Goal: Book appointment/travel/reservation

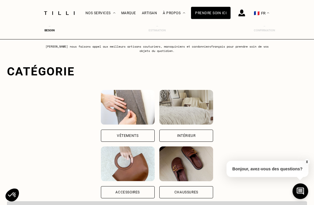
click at [101, 133] on div "Vêtements" at bounding box center [128, 136] width 54 height 12
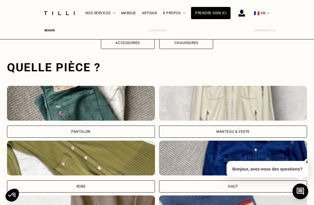
scroll to position [179, 0]
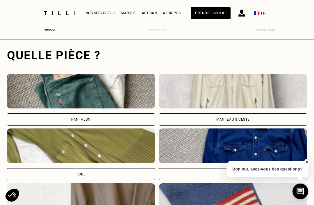
click at [47, 119] on div "Pantalon" at bounding box center [81, 120] width 148 height 12
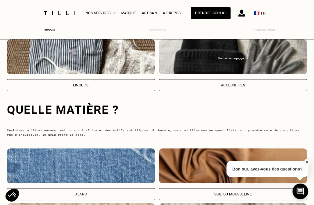
scroll to position [543, 0]
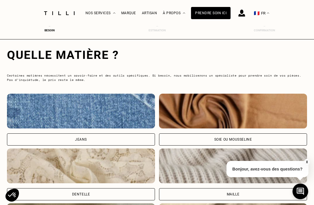
click at [37, 139] on div "Jeans" at bounding box center [81, 140] width 148 height 12
select select "FR"
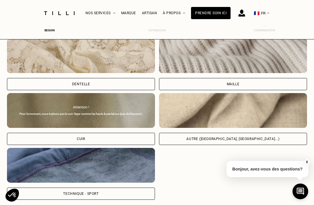
scroll to position [818, 0]
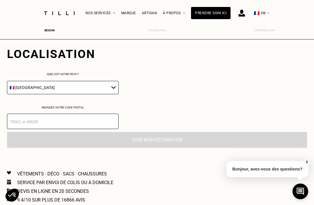
click at [21, 129] on input "number" at bounding box center [63, 121] width 112 height 15
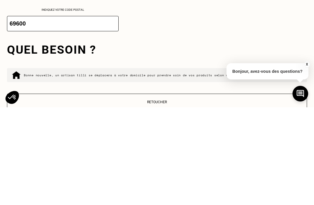
scroll to position [916, 0]
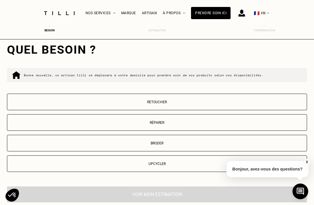
type input "69600"
click at [224, 104] on button "Retoucher" at bounding box center [157, 102] width 300 height 17
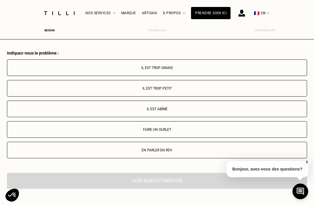
scroll to position [1069, 0]
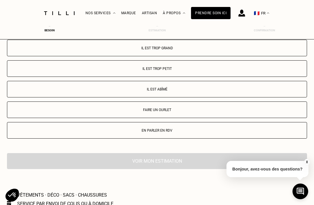
click at [259, 50] on p "Il est trop grand" at bounding box center [156, 48] width 293 height 4
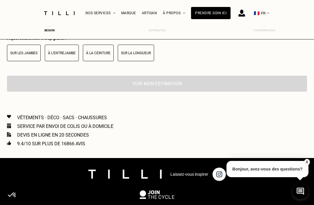
scroll to position [1194, 0]
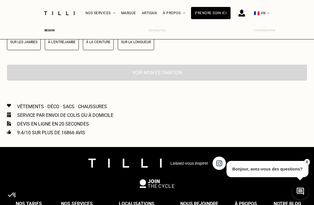
click at [21, 44] on p "Sur les jambes" at bounding box center [23, 42] width 27 height 4
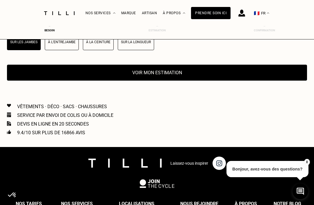
click at [144, 44] on p "Sur la longueur" at bounding box center [136, 42] width 30 height 4
click at [21, 50] on button "Sur les jambes" at bounding box center [24, 42] width 34 height 17
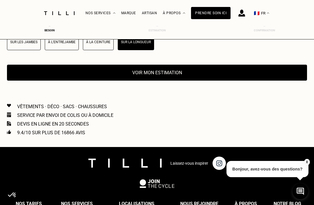
click at [212, 81] on button "Voir mon estimation" at bounding box center [157, 73] width 300 height 16
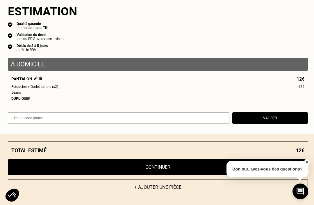
click at [16, 101] on div "Dupliquer" at bounding box center [157, 99] width 293 height 4
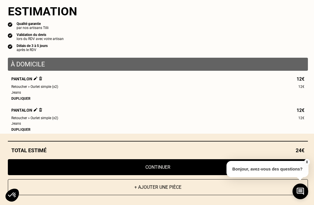
scroll to position [0, 0]
click at [181, 196] on button "+ Ajouter une pièce" at bounding box center [158, 188] width 300 height 16
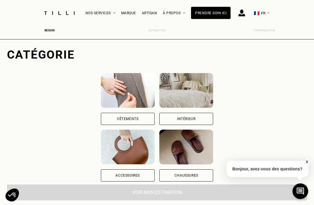
click at [143, 117] on div "Vêtements" at bounding box center [128, 119] width 54 height 12
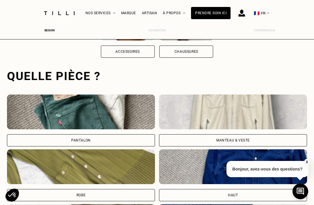
scroll to position [179, 0]
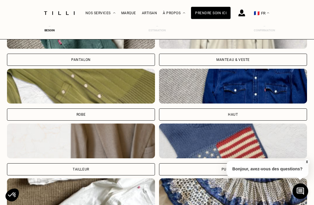
click at [235, 114] on div "Haut" at bounding box center [233, 114] width 10 height 3
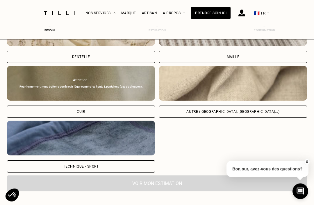
scroll to position [681, 0]
click at [241, 114] on div "Autre ([GEOGRAPHIC_DATA], [GEOGRAPHIC_DATA]...)" at bounding box center [232, 111] width 93 height 3
select select "FR"
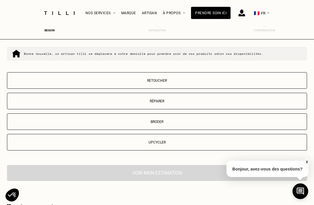
scroll to position [935, 0]
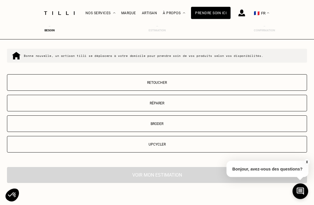
click at [233, 106] on p "Réparer" at bounding box center [156, 104] width 293 height 4
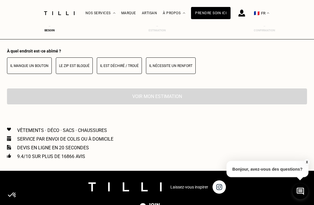
scroll to position [1069, 0]
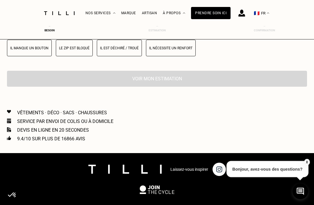
click at [26, 50] on p "Il manque un bouton" at bounding box center [29, 48] width 38 height 4
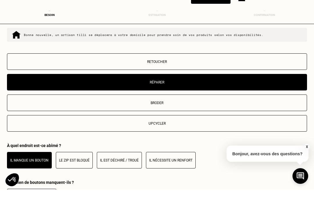
scroll to position [982, 0]
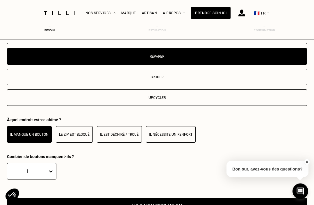
click at [130, 137] on p "Il est déchiré / troué" at bounding box center [119, 135] width 39 height 4
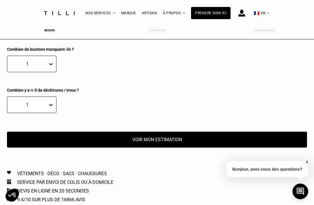
scroll to position [1107, 0]
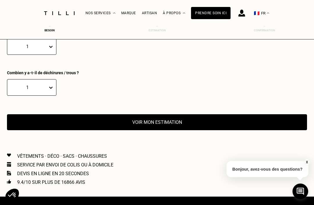
click at [185, 130] on button "Voir mon estimation" at bounding box center [157, 122] width 300 height 16
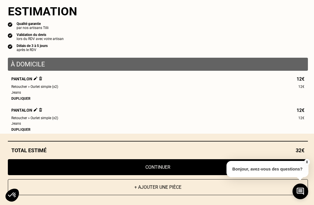
scroll to position [0, 0]
click at [171, 196] on button "+ Ajouter une pièce" at bounding box center [158, 188] width 300 height 16
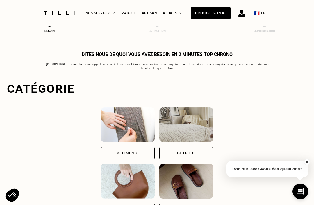
click at [101, 151] on div "Vêtements" at bounding box center [128, 153] width 54 height 12
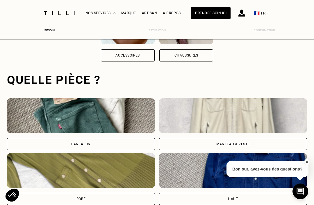
scroll to position [179, 0]
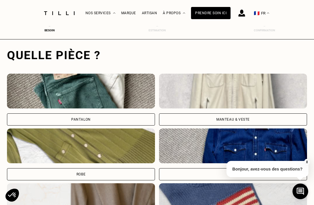
click at [37, 122] on div "Pantalon" at bounding box center [81, 120] width 148 height 12
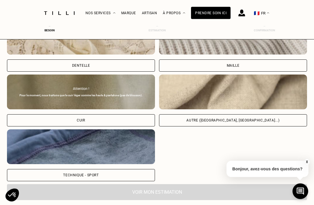
click at [234, 126] on div "Autre ([GEOGRAPHIC_DATA], [GEOGRAPHIC_DATA]...)" at bounding box center [233, 121] width 148 height 12
select select "FR"
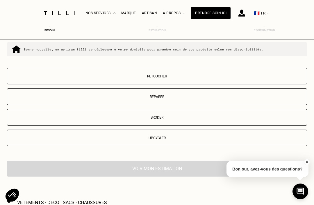
scroll to position [936, 0]
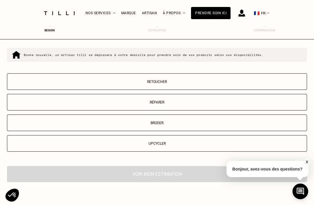
click at [244, 84] on p "Retoucher" at bounding box center [156, 82] width 293 height 4
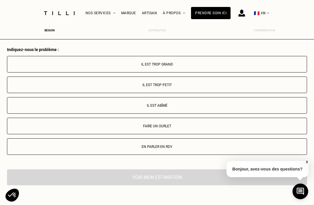
scroll to position [1069, 0]
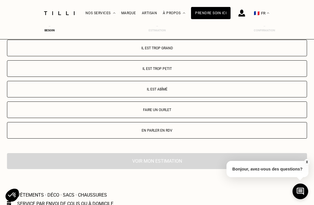
click at [266, 52] on button "Il est trop grand" at bounding box center [157, 48] width 300 height 17
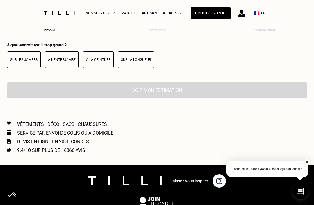
scroll to position [1194, 0]
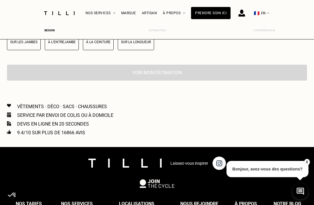
click at [141, 50] on button "Sur la longueur" at bounding box center [136, 42] width 36 height 17
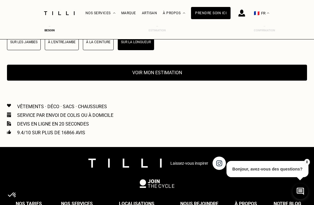
click at [213, 81] on button "Voir mon estimation" at bounding box center [157, 73] width 300 height 16
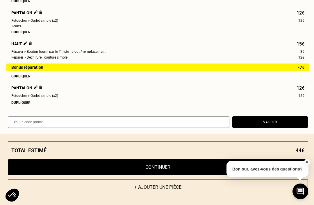
scroll to position [102, 0]
click at [40, 89] on img at bounding box center [40, 88] width 3 height 4
click at [42, 89] on img at bounding box center [40, 88] width 3 height 4
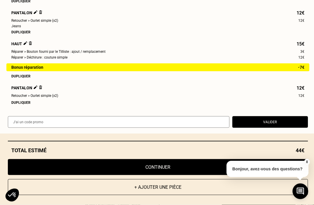
click at [40, 89] on img at bounding box center [40, 88] width 3 height 4
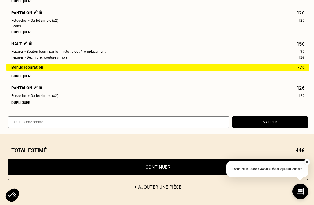
scroll to position [102, 0]
click at [41, 89] on img at bounding box center [40, 88] width 3 height 4
click at [42, 89] on img at bounding box center [40, 88] width 3 height 4
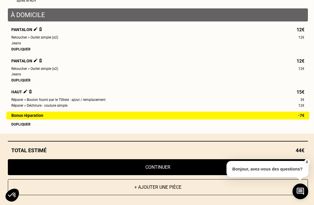
scroll to position [49, 0]
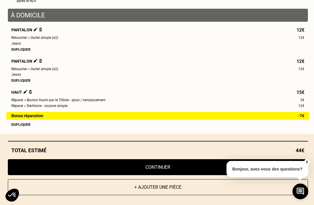
click at [41, 47] on div "À domicile Pantalon 12€ Retoucher > Ourlet simple (x2) 12€ Jeans Dupliquer Pant…" at bounding box center [158, 81] width 300 height 145
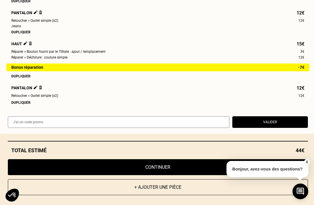
scroll to position [102, 0]
click at [279, 128] on button "Valider" at bounding box center [270, 123] width 76 height 12
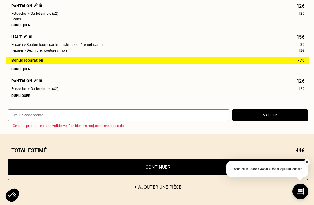
scroll to position [109, 0]
click at [179, 175] on button "Continuer" at bounding box center [158, 168] width 300 height 16
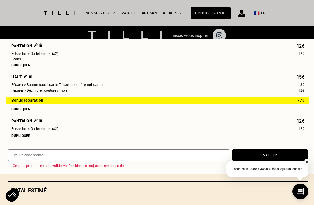
scroll to position [266, 0]
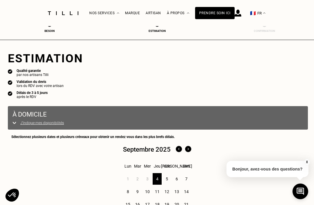
select select "FR"
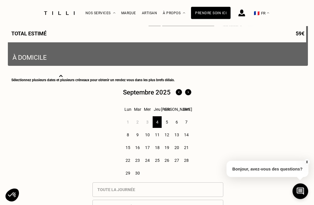
scroll to position [256, 0]
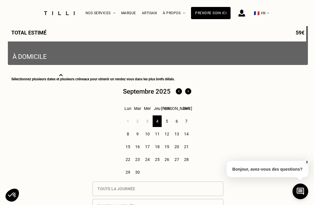
click at [157, 138] on div "11" at bounding box center [157, 134] width 9 height 12
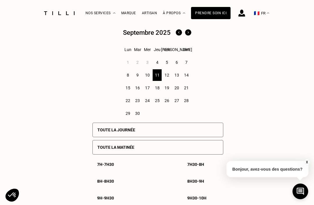
scroll to position [320, 0]
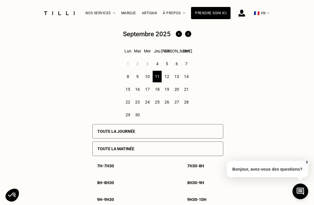
click at [204, 134] on div "Toute la journée" at bounding box center [157, 131] width 131 height 15
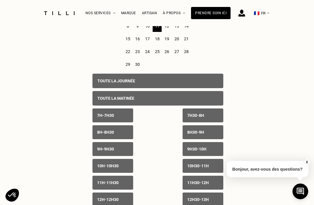
scroll to position [387, 0]
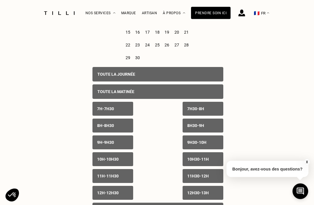
click at [121, 112] on div "7h - 7h30" at bounding box center [112, 109] width 41 height 14
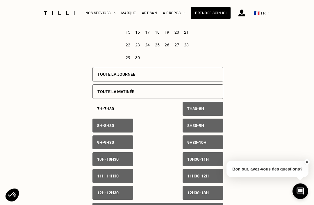
scroll to position [387, 0]
click at [204, 111] on p "7h30 - 8h" at bounding box center [195, 109] width 17 height 5
click at [120, 128] on div "8h - 8h30" at bounding box center [112, 126] width 41 height 14
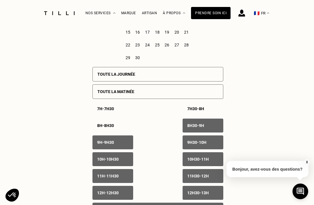
click at [204, 128] on p "8h30 - 9h" at bounding box center [195, 125] width 17 height 5
click at [122, 144] on div "9h - 9h30" at bounding box center [112, 143] width 41 height 14
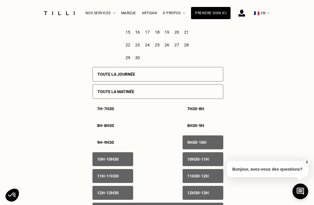
click at [204, 145] on p "9h30 - 10h" at bounding box center [196, 142] width 19 height 5
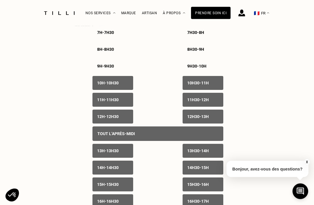
scroll to position [464, 0]
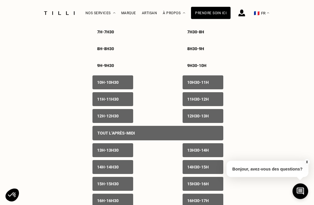
click at [122, 87] on div "10h - 10h30" at bounding box center [112, 83] width 41 height 14
click at [212, 88] on div "10h30 - 11h" at bounding box center [202, 83] width 41 height 14
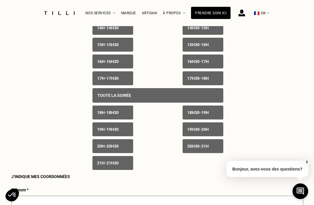
scroll to position [604, 0]
click at [125, 170] on div "21h - 21h30" at bounding box center [112, 163] width 41 height 14
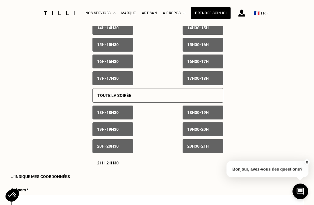
click at [122, 153] on div "20h - 20h30" at bounding box center [112, 146] width 41 height 14
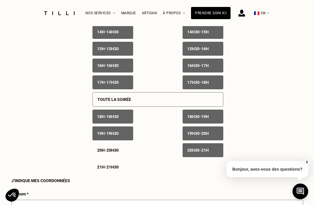
click at [201, 153] on p "20h30 - 21h" at bounding box center [197, 150] width 21 height 5
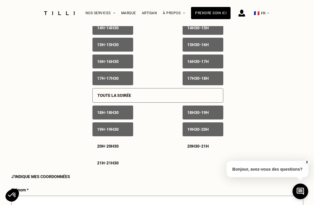
click at [205, 132] on p "19h30 - 20h" at bounding box center [197, 129] width 21 height 5
click at [209, 115] on p "18h30 - 19h" at bounding box center [197, 112] width 21 height 5
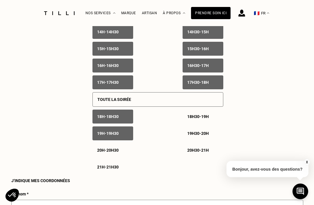
click at [121, 139] on div "19h - 19h30" at bounding box center [112, 134] width 41 height 14
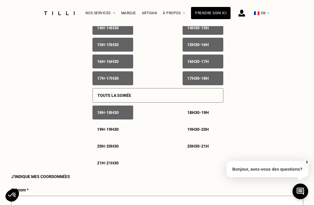
click at [119, 120] on div "18h - 18h30" at bounding box center [112, 113] width 41 height 14
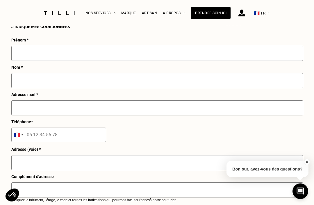
scroll to position [752, 0]
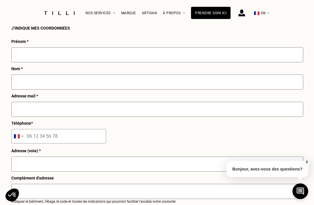
click at [22, 63] on input "text" at bounding box center [157, 55] width 292 height 15
type input "Sofia"
click at [229, 90] on input "text" at bounding box center [157, 82] width 292 height 15
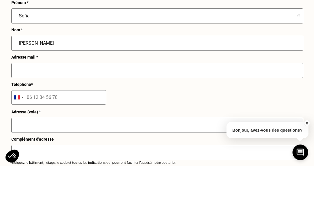
type input "[PERSON_NAME]"
click at [220, 102] on input "text" at bounding box center [157, 109] width 292 height 15
click at [60, 102] on input "Sofia.rh.martel@gmil.c" at bounding box center [157, 109] width 292 height 15
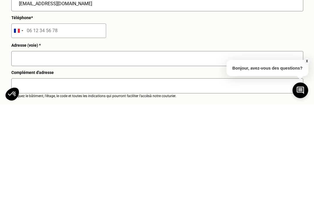
type input "[EMAIL_ADDRESS][DOMAIN_NAME]"
click at [96, 125] on input "tel" at bounding box center [58, 132] width 95 height 15
type input "06 21 43 11 99"
click at [240, 153] on input "text" at bounding box center [157, 160] width 292 height 15
type input "[STREET_ADDRESS]"
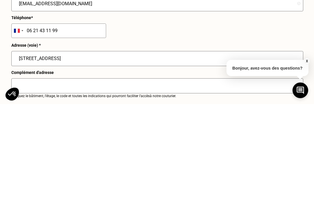
click at [202, 180] on input "text" at bounding box center [157, 187] width 292 height 15
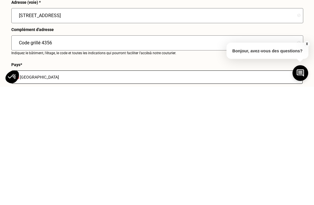
click at [40, 154] on input "Code grillé 4356" at bounding box center [157, 161] width 292 height 15
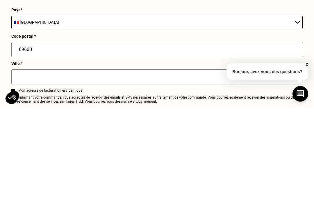
scroll to position [868, 0]
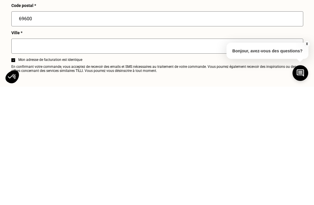
type input "Code grille 4356"
click at [212, 157] on input "text" at bounding box center [157, 164] width 292 height 15
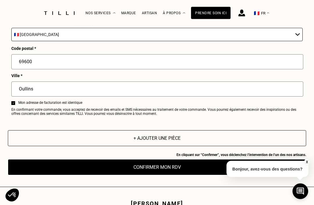
scroll to position [945, 0]
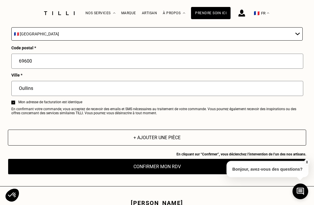
type input "Oullins"
click at [176, 175] on button "Confirmer mon RDV" at bounding box center [157, 167] width 298 height 16
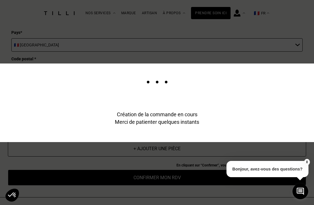
type input "[EMAIL_ADDRESS][DOMAIN_NAME]"
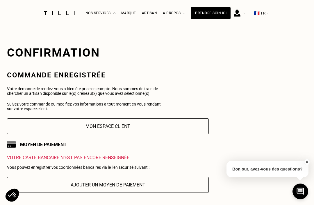
scroll to position [3, 0]
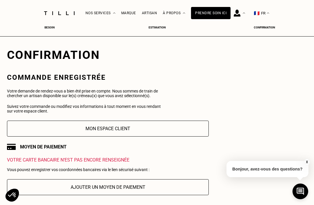
click at [194, 132] on button "Mon espace client" at bounding box center [108, 129] width 202 height 16
